Goal: Find specific page/section: Find specific page/section

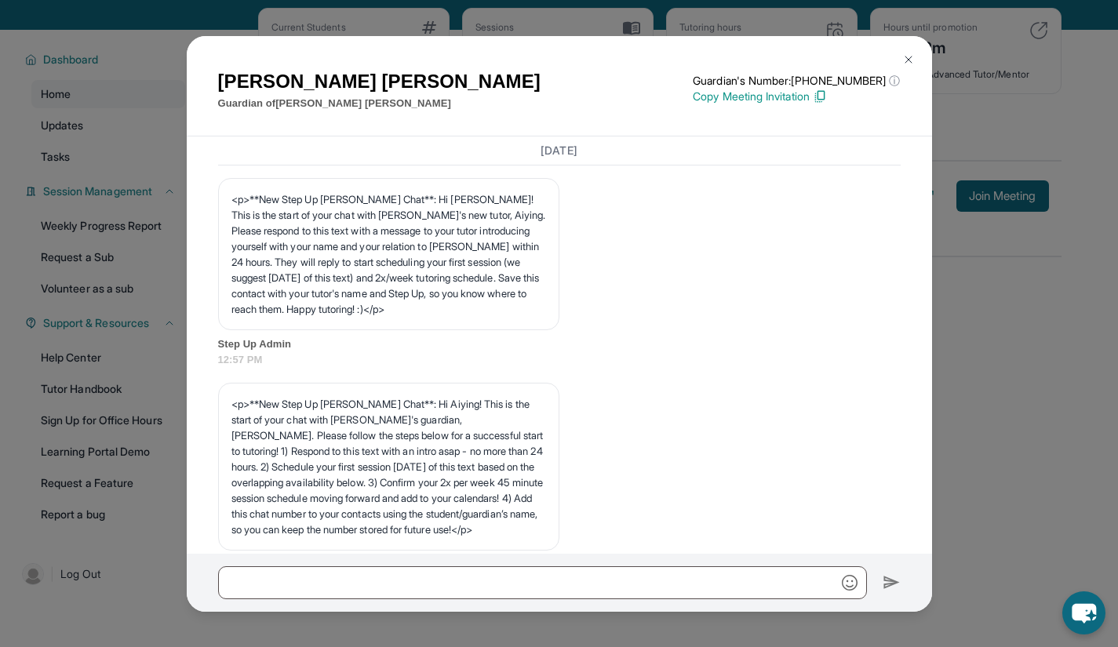
scroll to position [11102, 0]
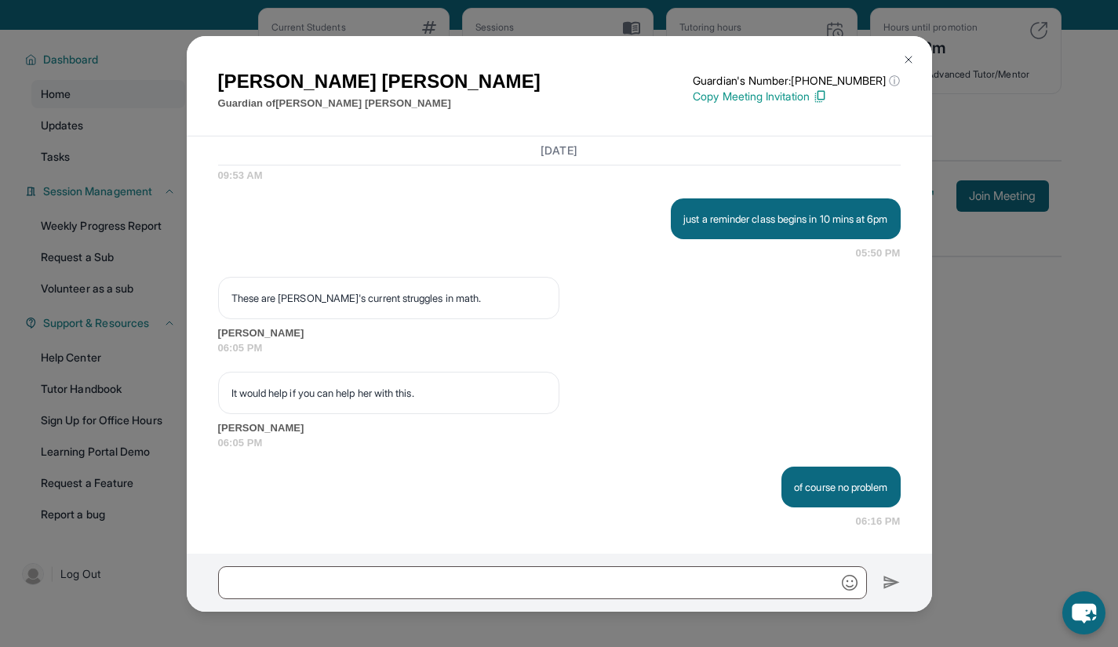
click at [900, 60] on button at bounding box center [907, 59] width 31 height 31
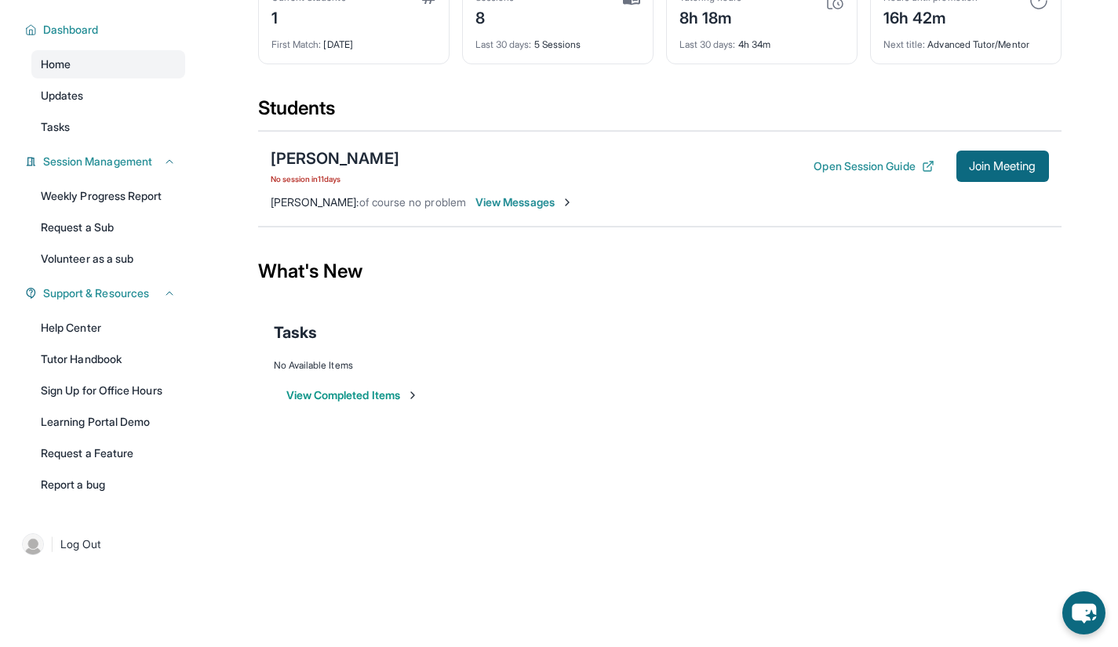
scroll to position [0, 0]
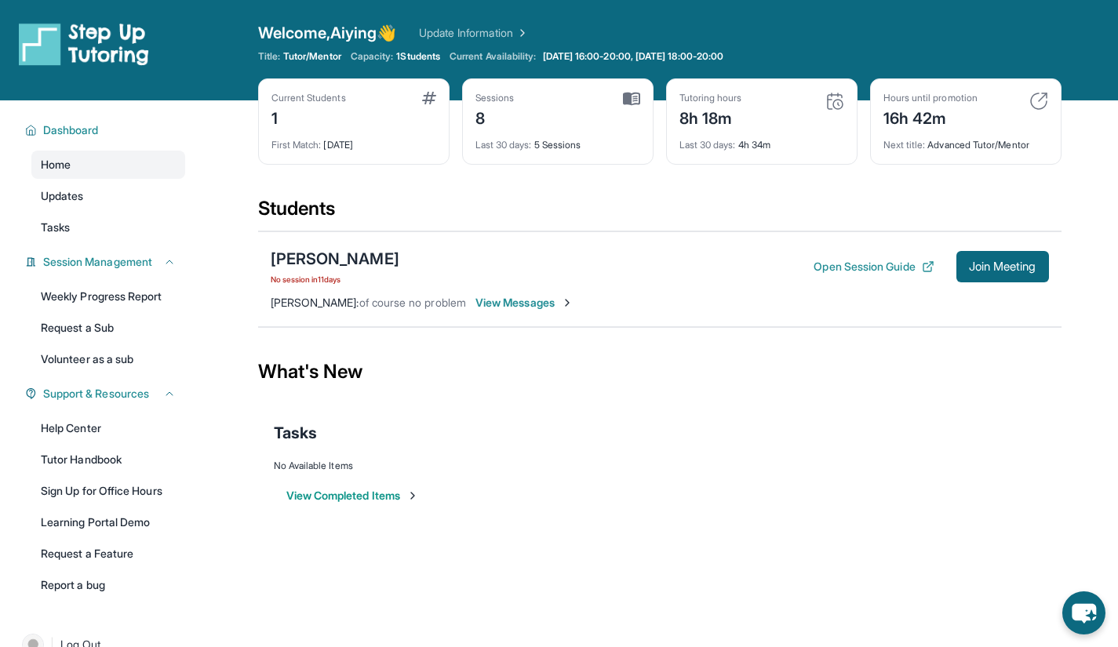
click at [489, 297] on span "View Messages" at bounding box center [524, 303] width 98 height 16
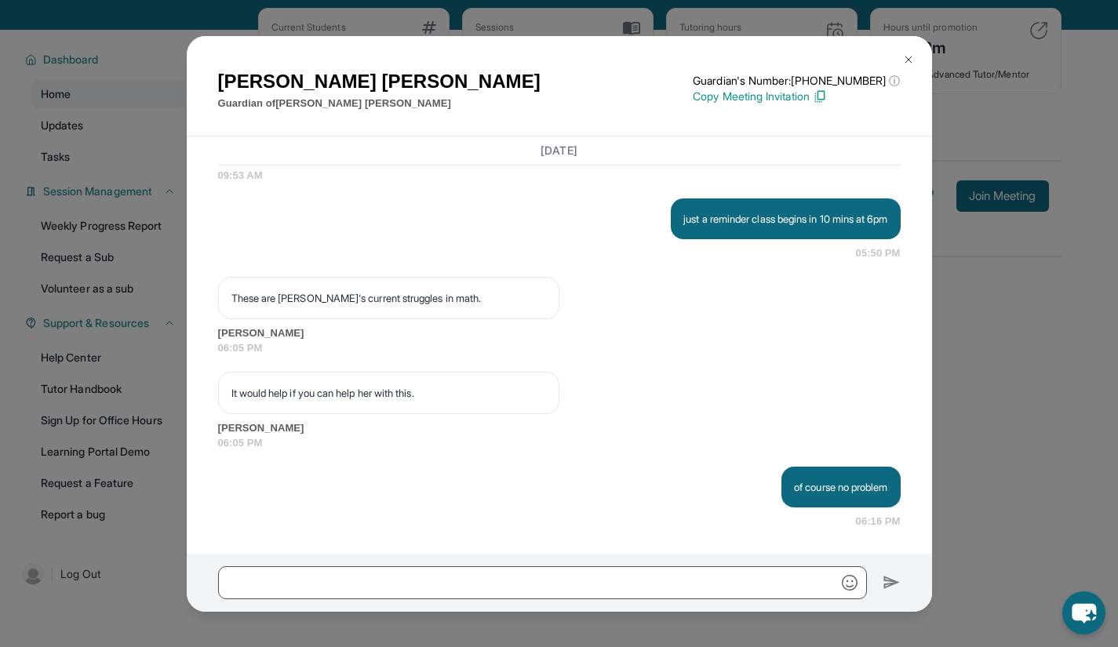
scroll to position [80, 0]
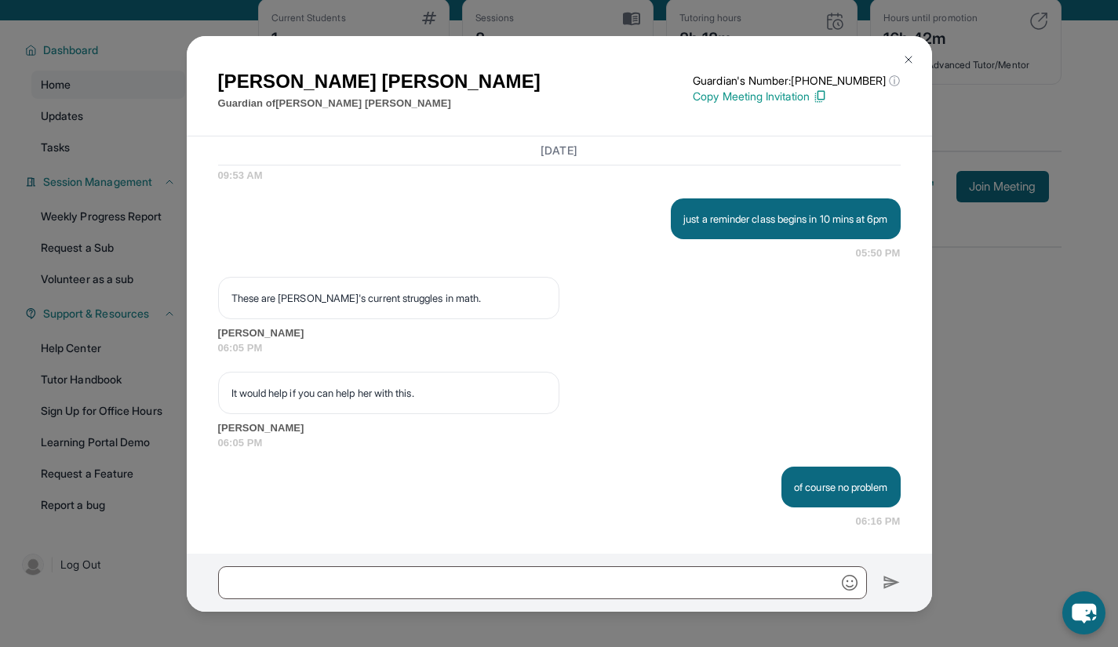
click at [902, 61] on img at bounding box center [908, 59] width 13 height 13
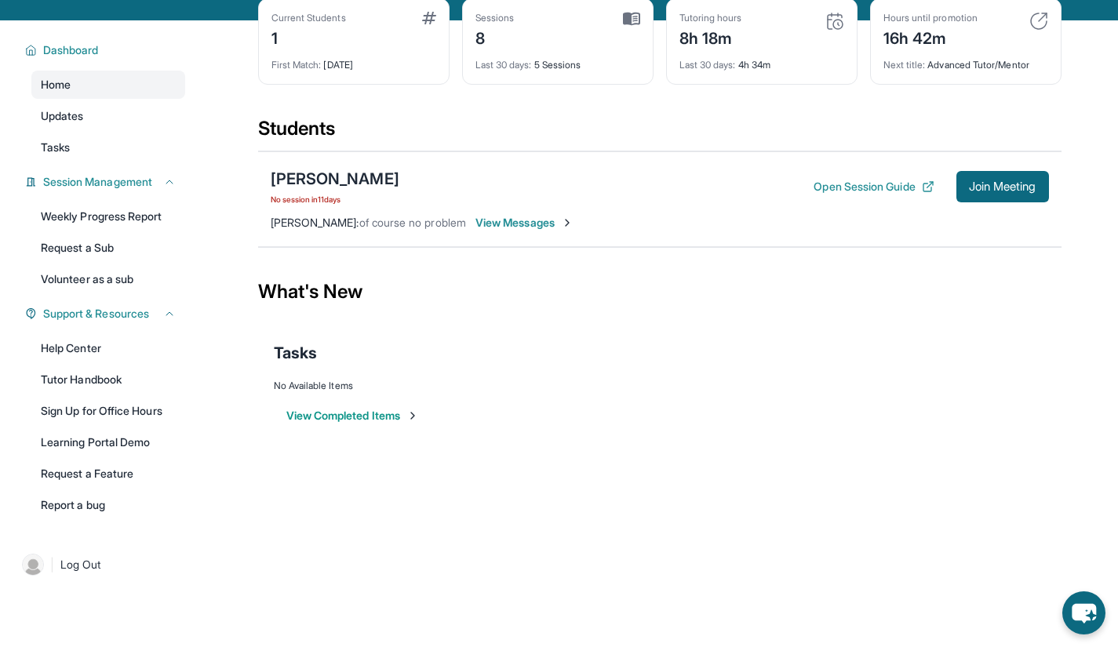
scroll to position [0, 0]
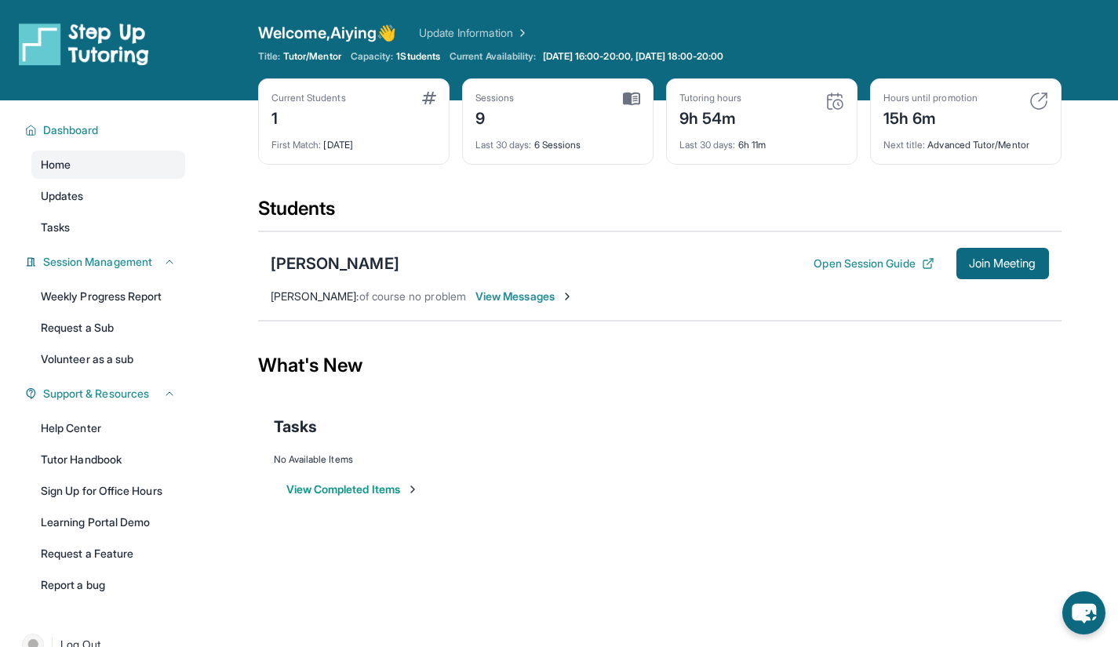
click at [1076, 385] on main "Current Students 1 First Match : 1 month ago Sessions 9 Last 30 days : 6 Sessio…" at bounding box center [659, 317] width 917 height 434
click at [1033, 108] on img at bounding box center [1038, 101] width 19 height 19
click at [1036, 100] on img at bounding box center [1038, 101] width 19 height 19
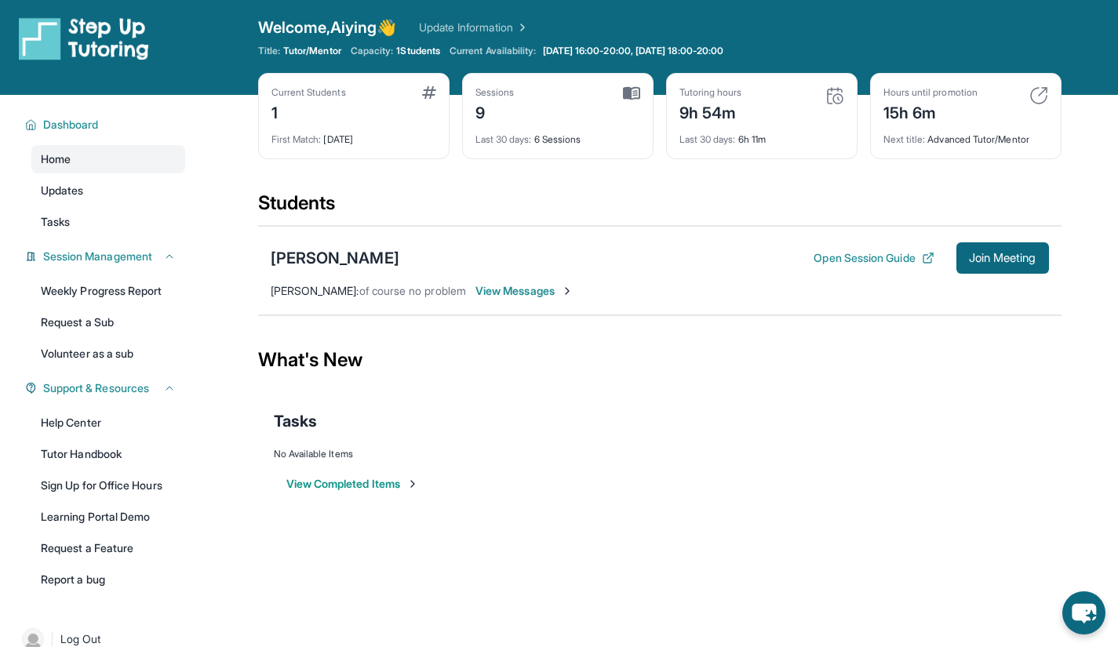
scroll to position [7, 0]
